Goal: Task Accomplishment & Management: Manage account settings

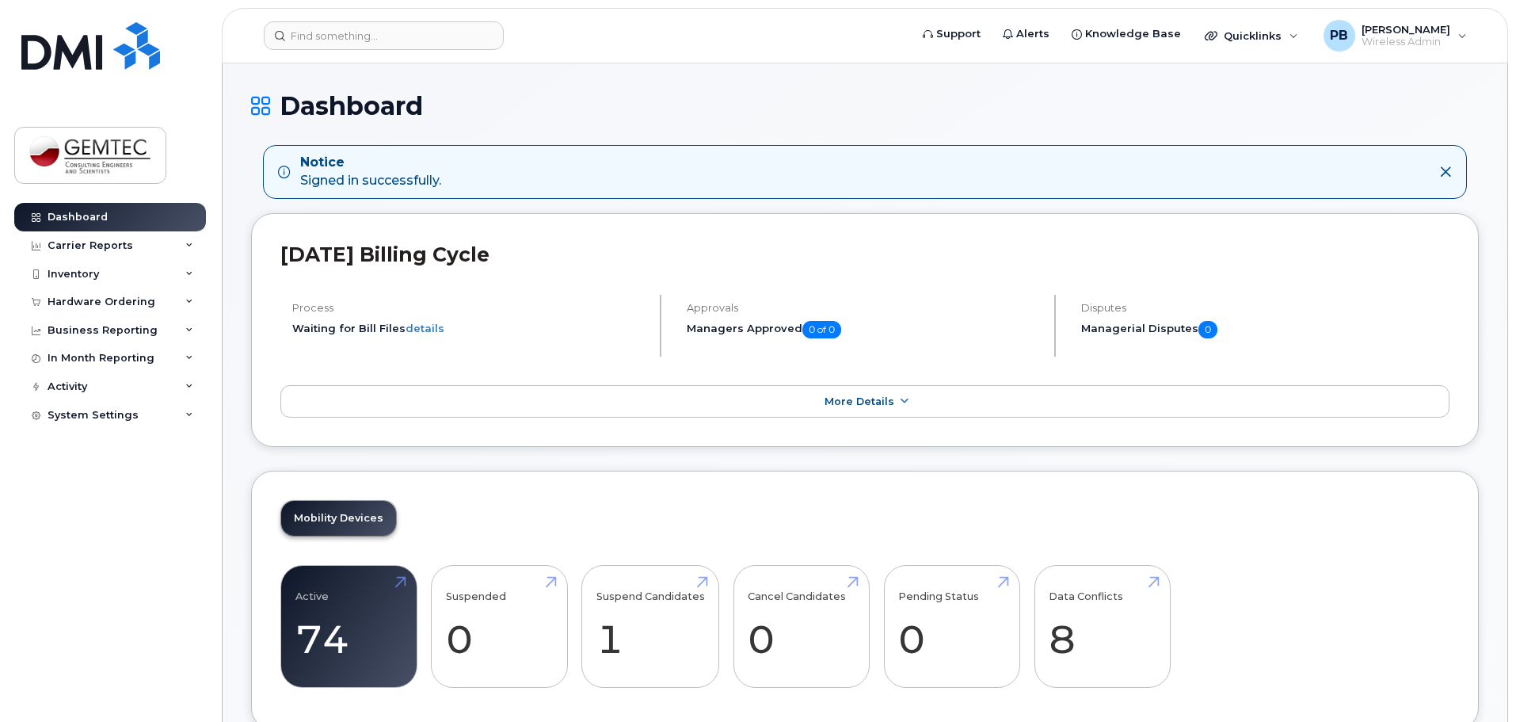
scroll to position [238, 0]
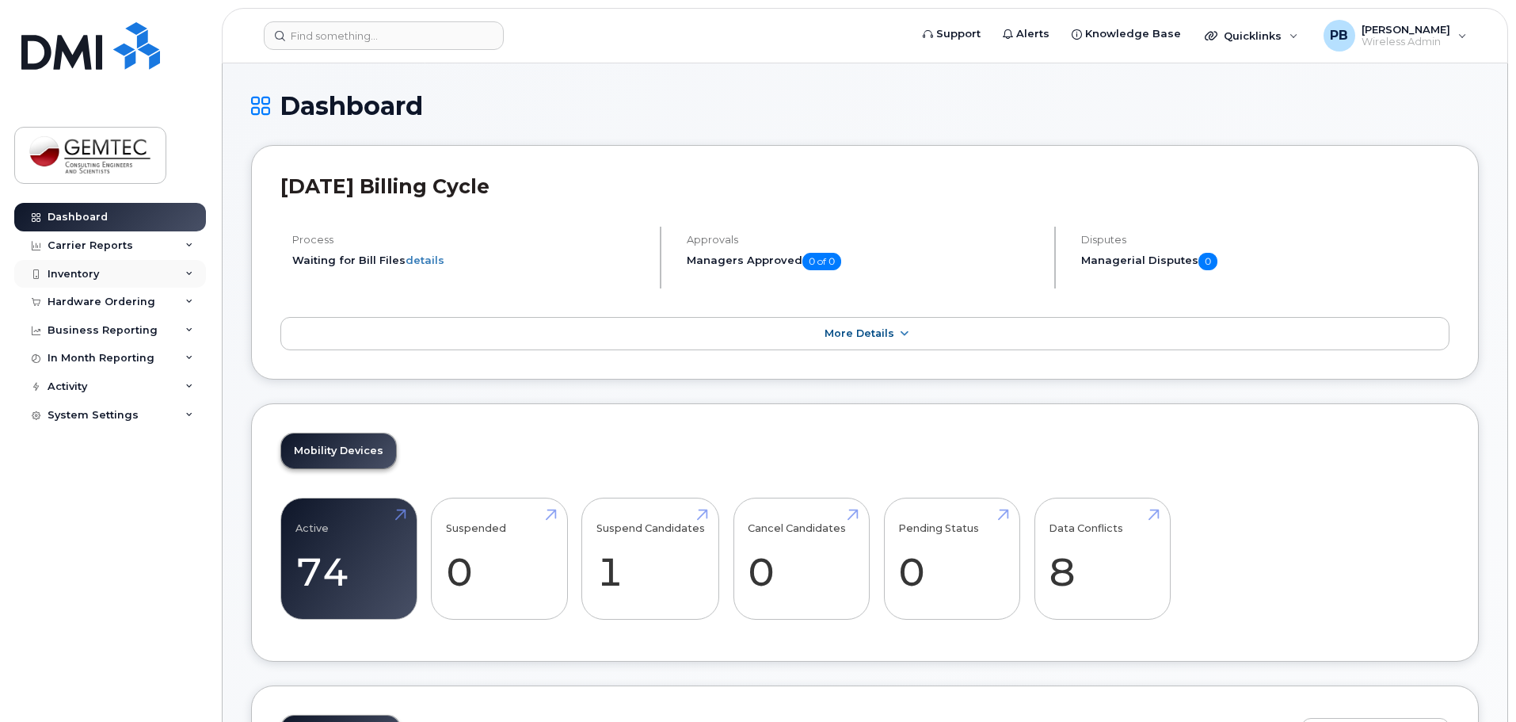
click at [96, 272] on div "Inventory" at bounding box center [73, 274] width 51 height 13
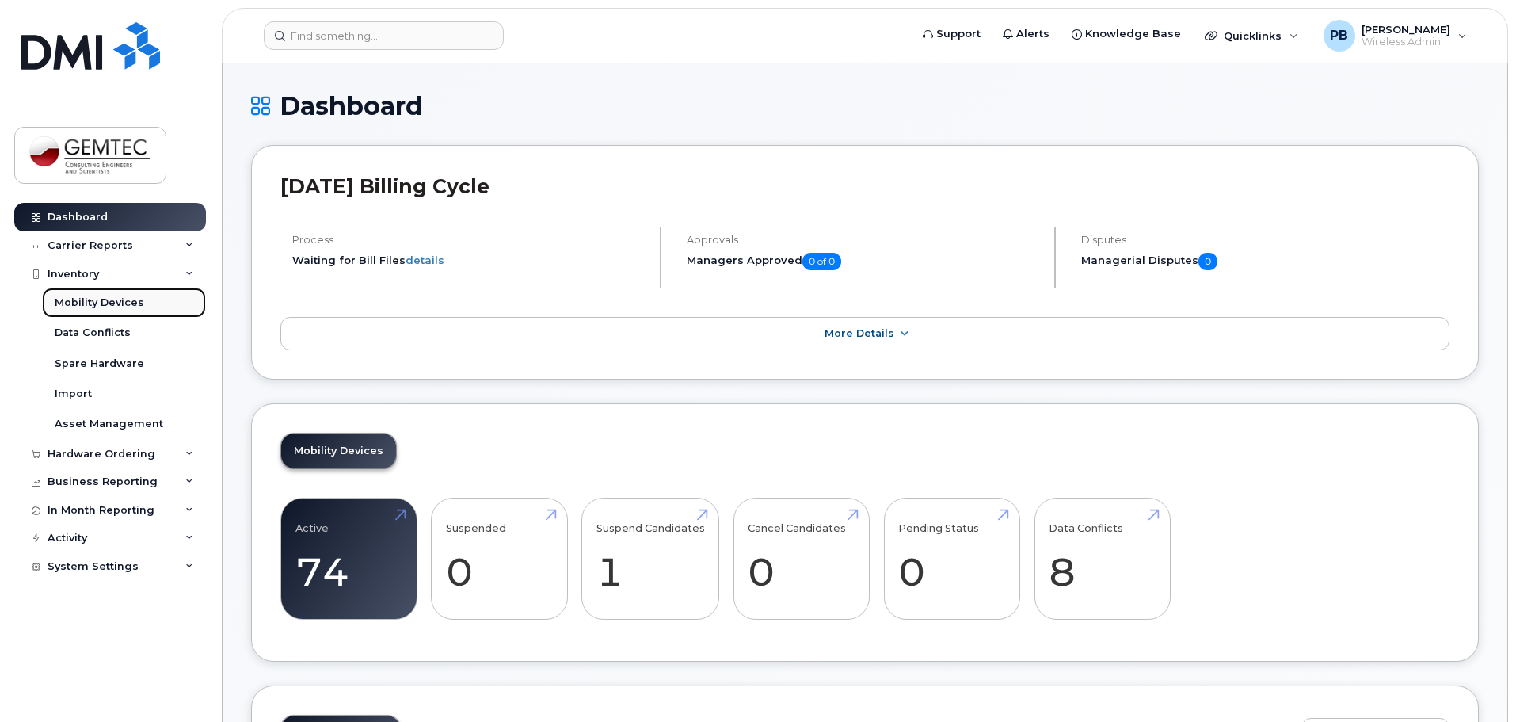
click at [94, 296] on div "Mobility Devices" at bounding box center [99, 302] width 89 height 14
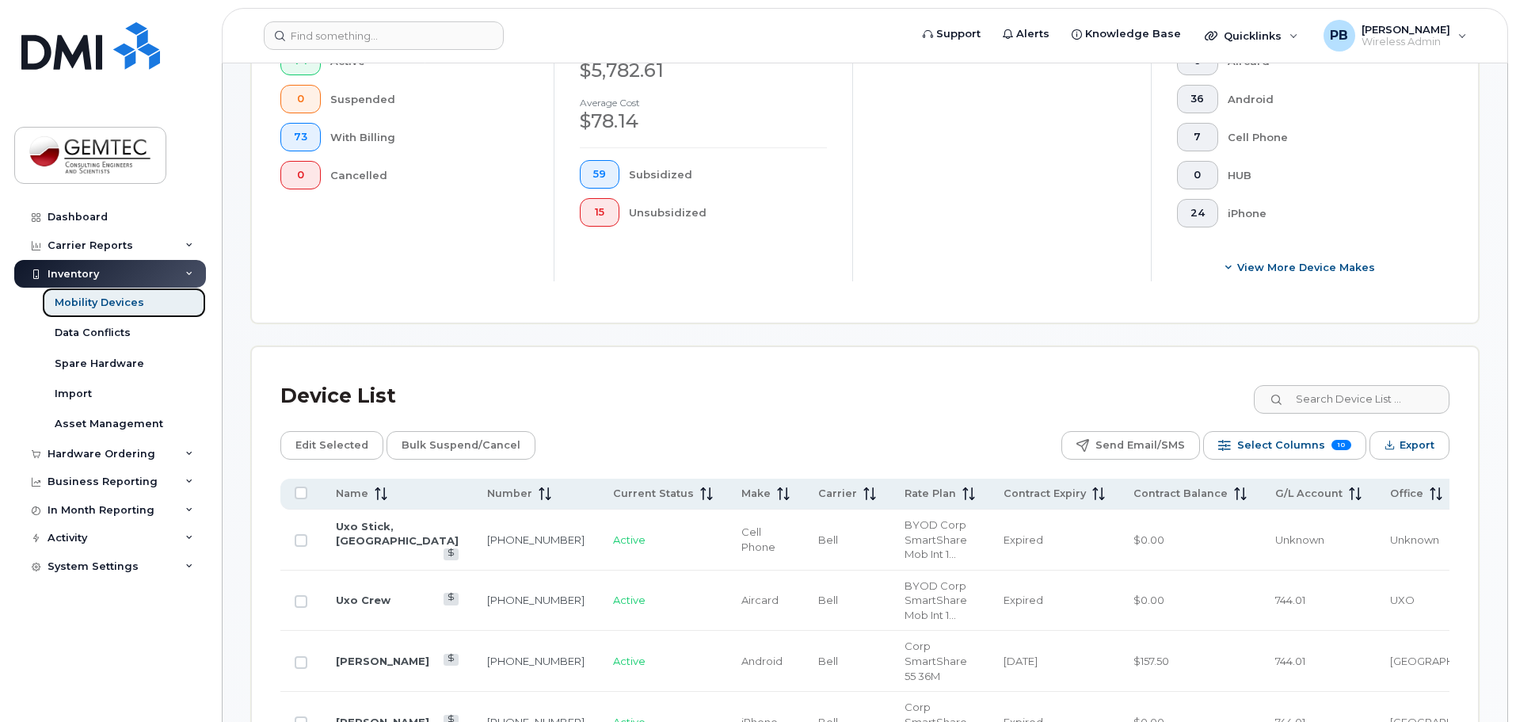
scroll to position [475, 0]
click at [372, 485] on span at bounding box center [377, 492] width 19 height 14
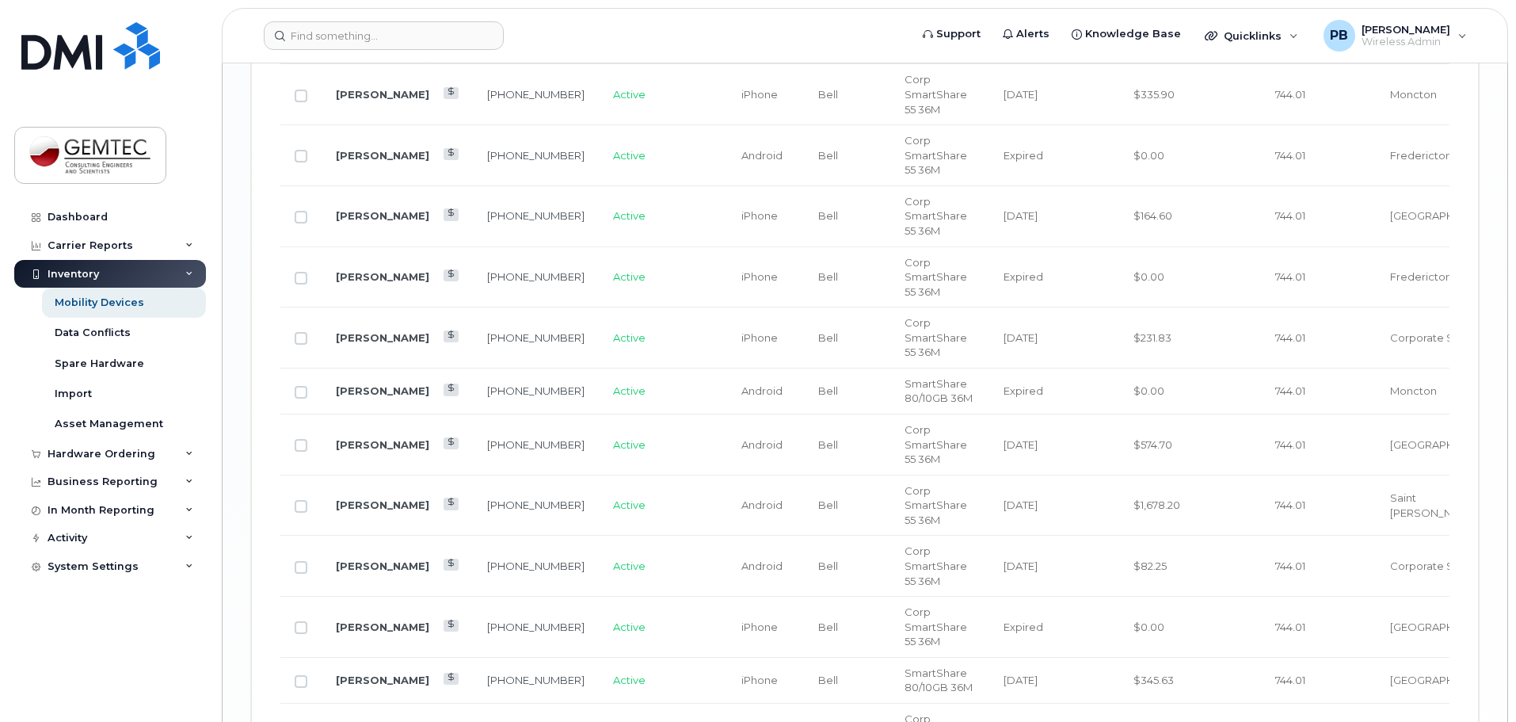
scroll to position [2930, 0]
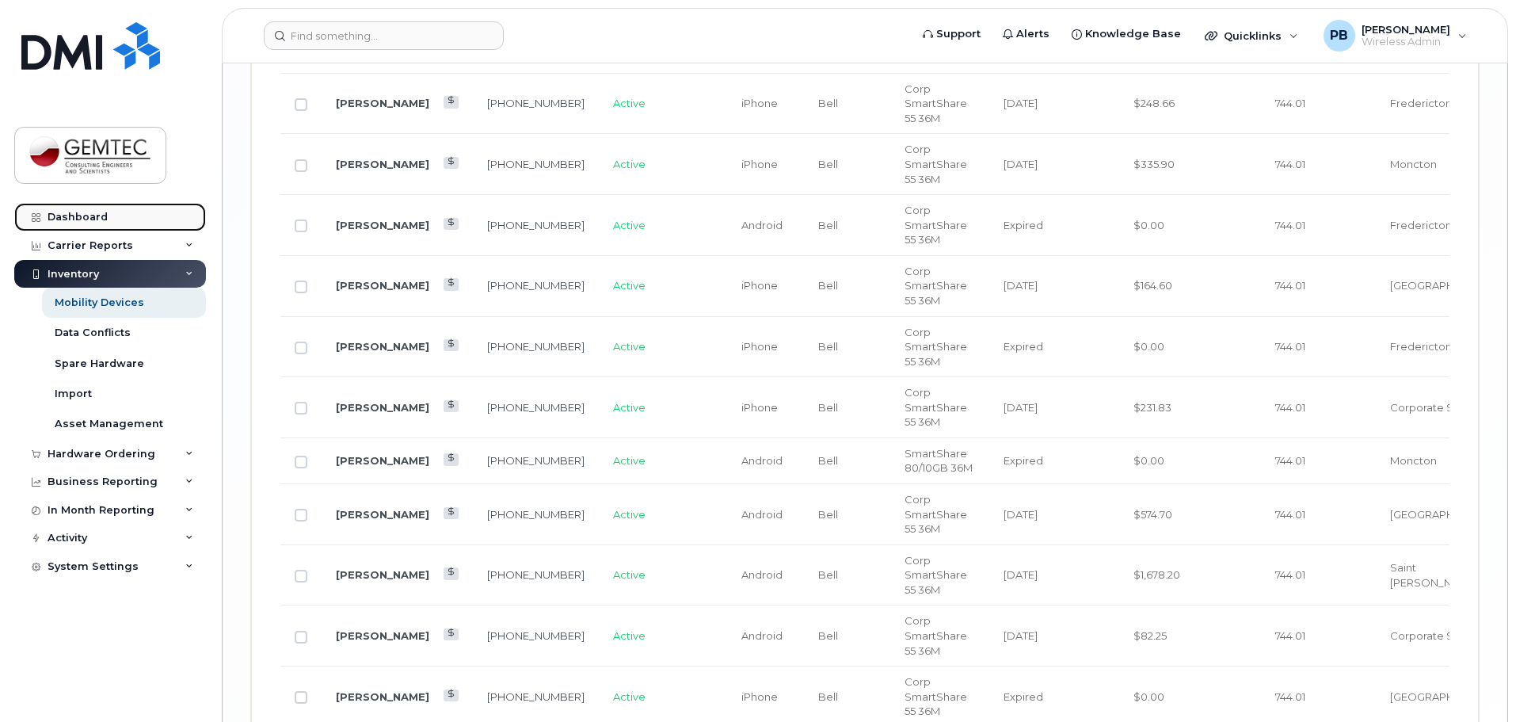
click at [93, 211] on div "Dashboard" at bounding box center [78, 217] width 60 height 13
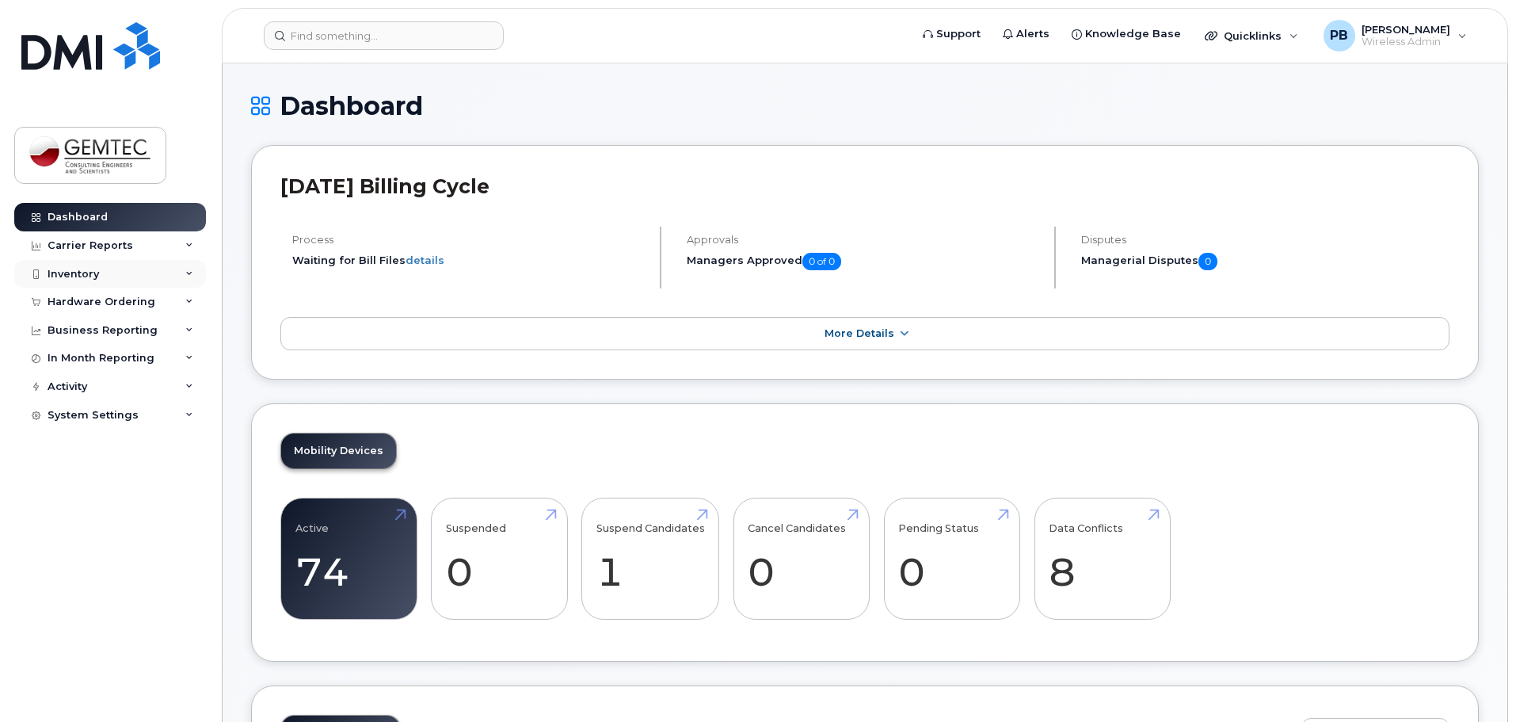
click at [86, 271] on div "Inventory" at bounding box center [73, 274] width 51 height 13
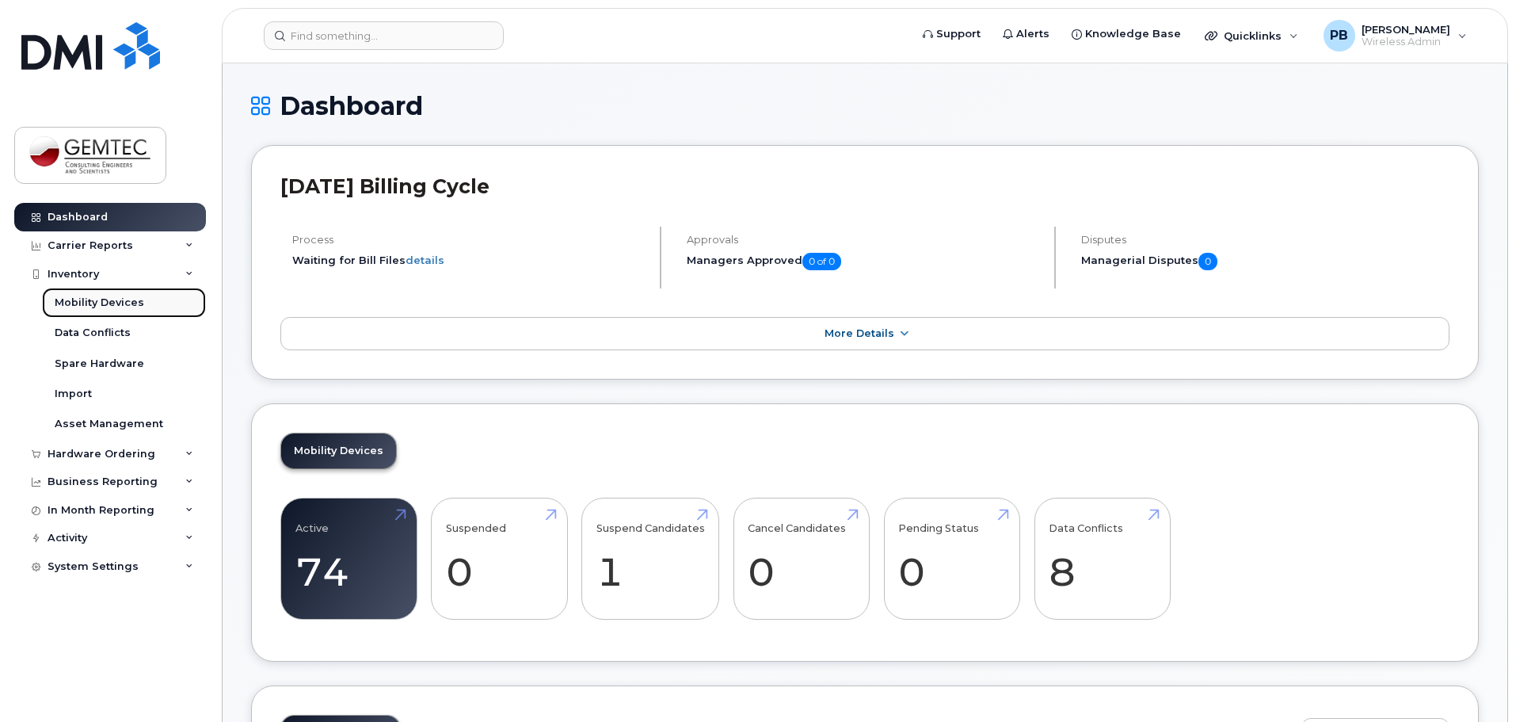
click at [123, 303] on div "Mobility Devices" at bounding box center [99, 302] width 89 height 14
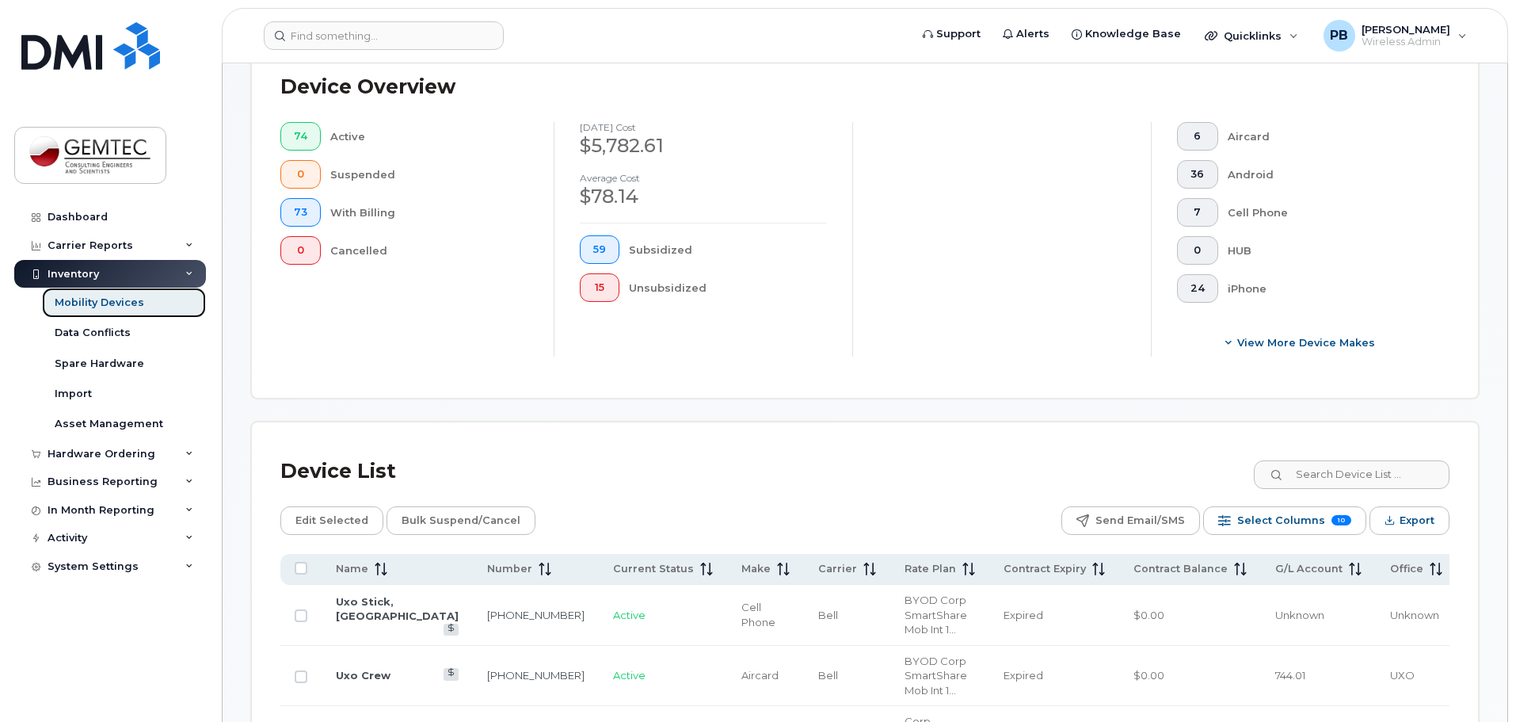
scroll to position [634, 0]
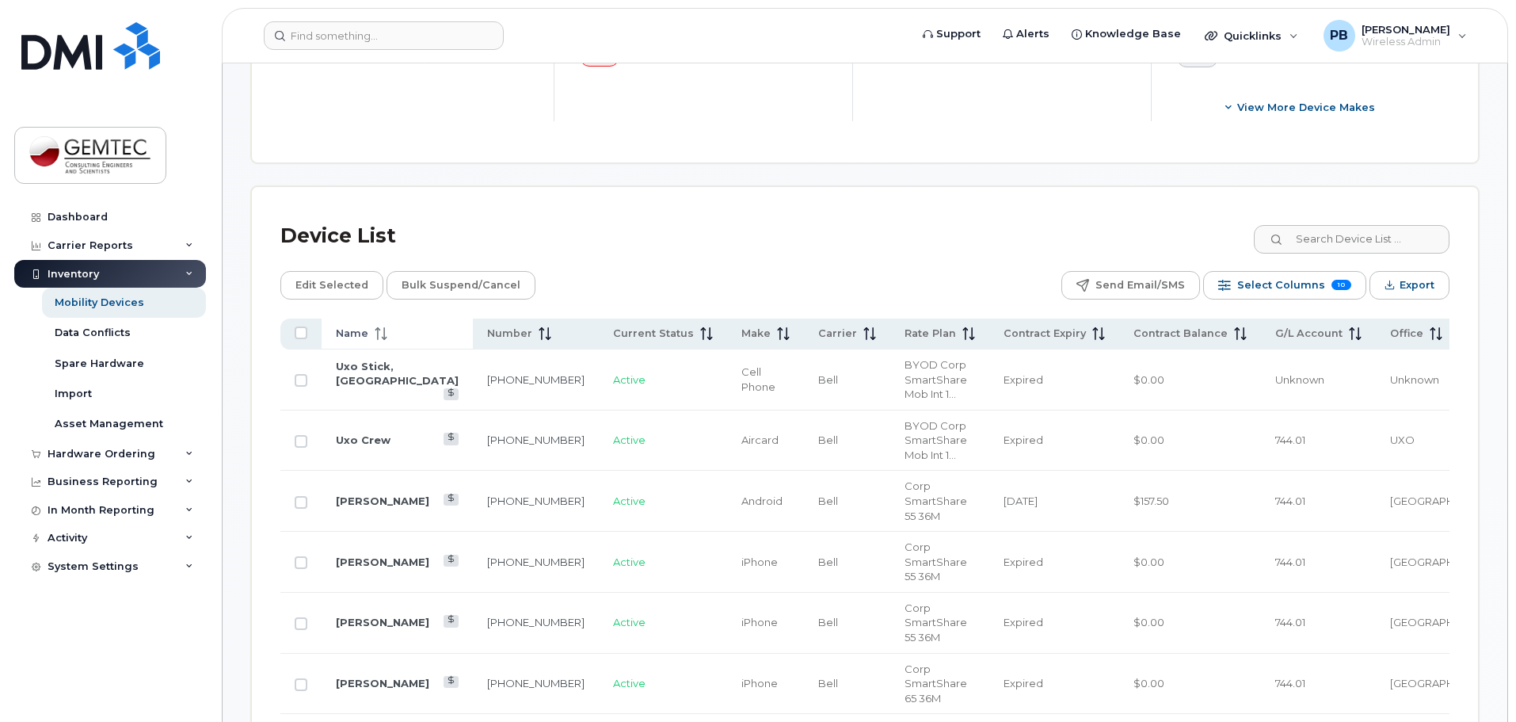
click at [375, 327] on icon at bounding box center [381, 333] width 13 height 13
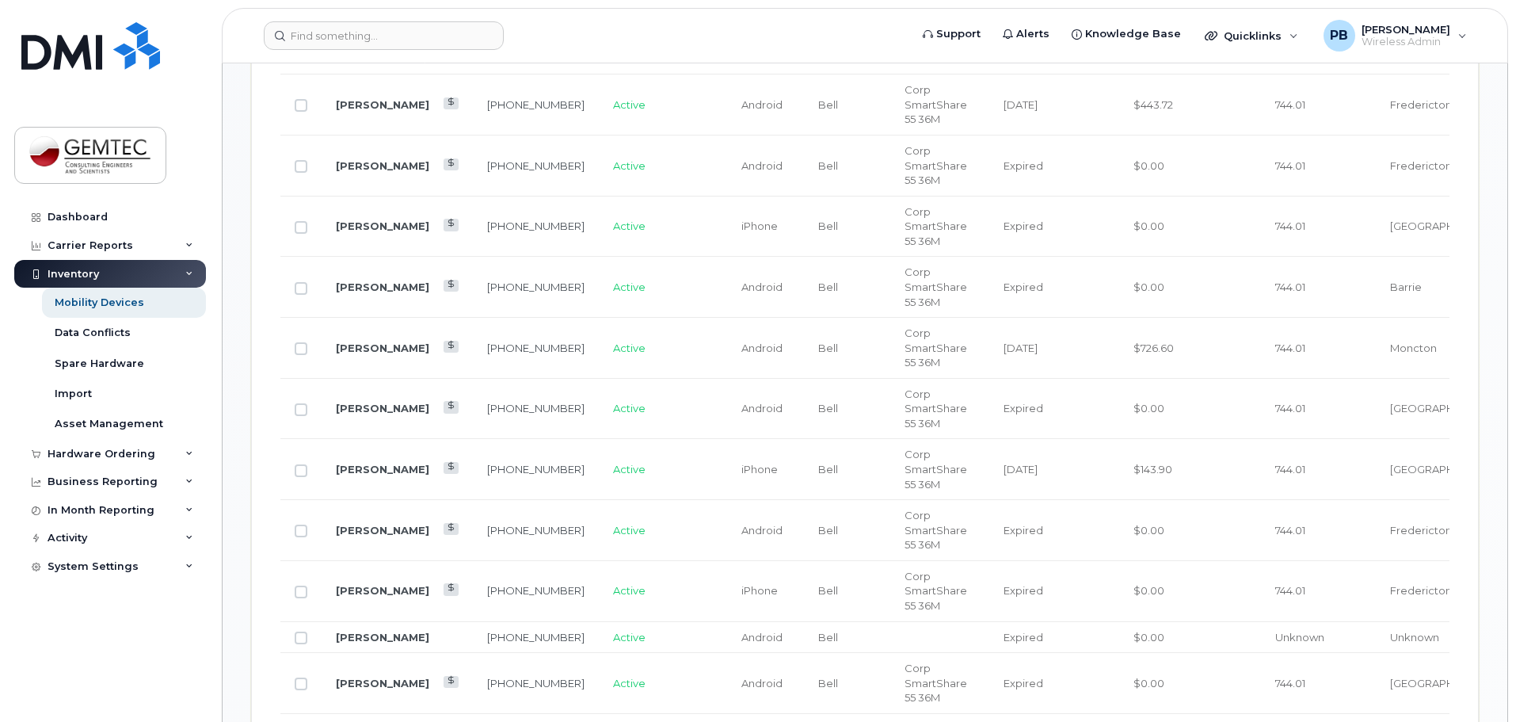
scroll to position [1346, 0]
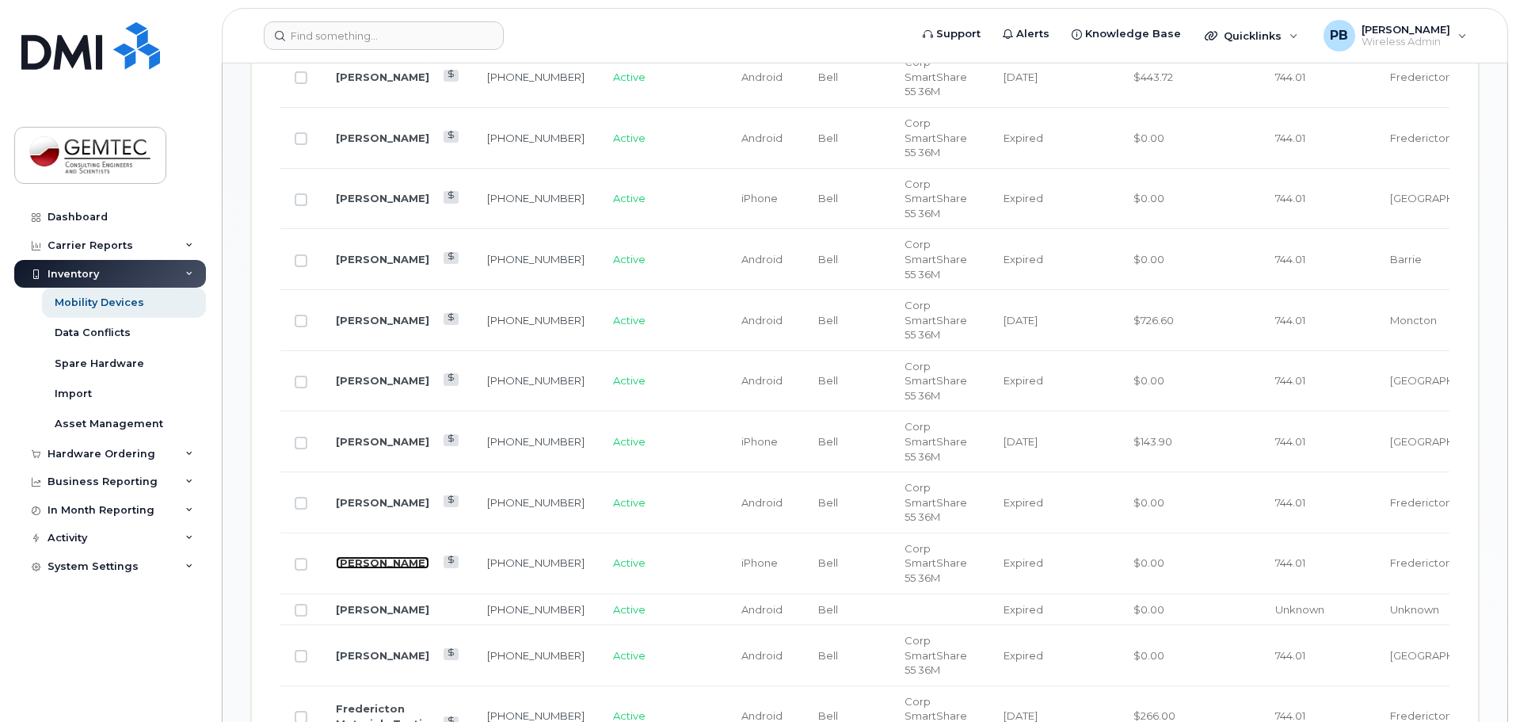
click at [357, 556] on link "Dave Purdue" at bounding box center [382, 562] width 93 height 13
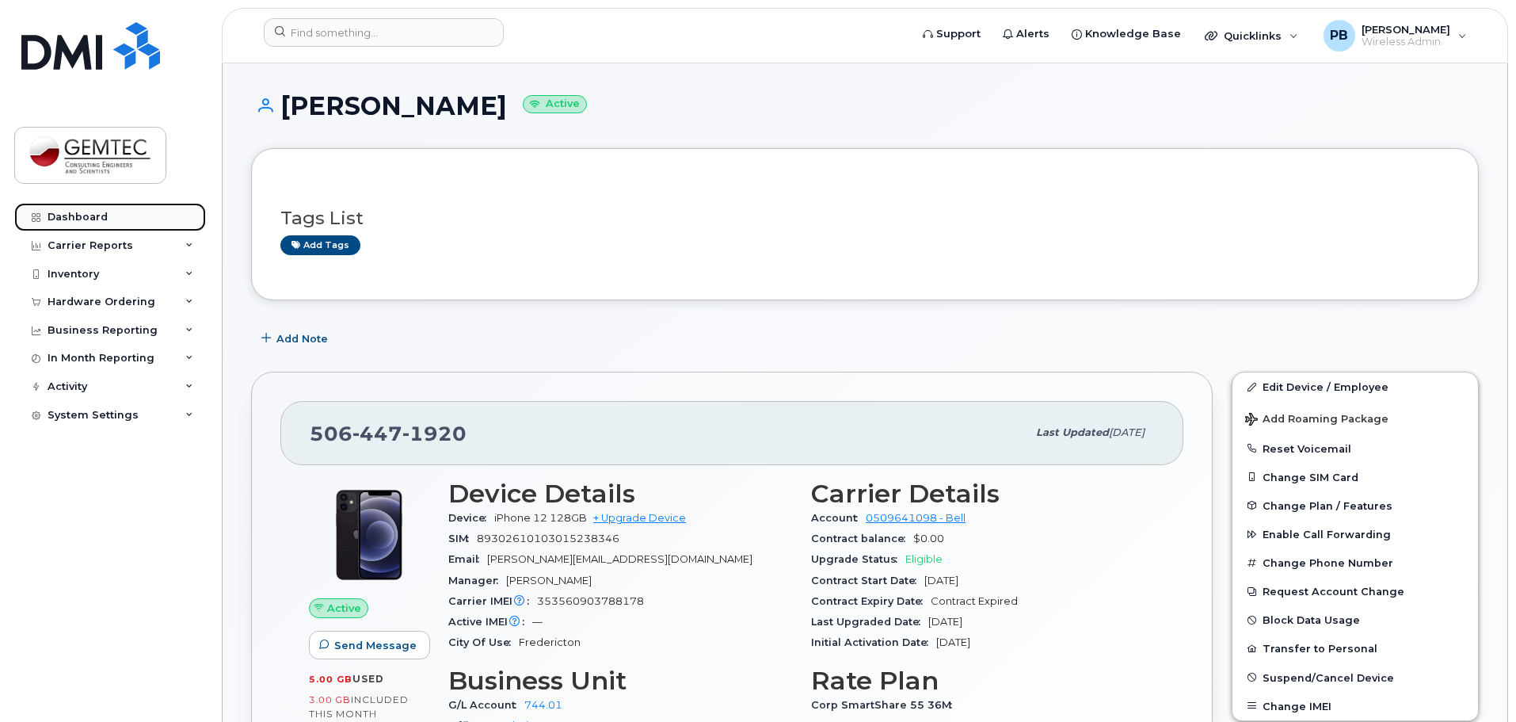
click at [95, 214] on div "Dashboard" at bounding box center [78, 217] width 60 height 13
